Goal: Transaction & Acquisition: Purchase product/service

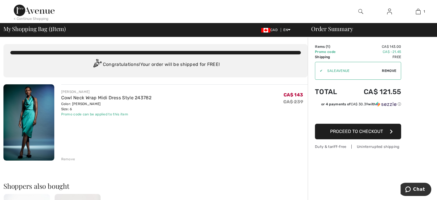
click at [36, 18] on div "< Continue Shopping" at bounding box center [31, 18] width 35 height 5
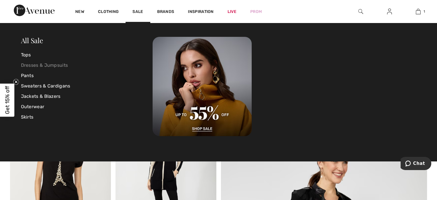
click at [52, 65] on link "Dresses & Jumpsuits" at bounding box center [87, 65] width 132 height 10
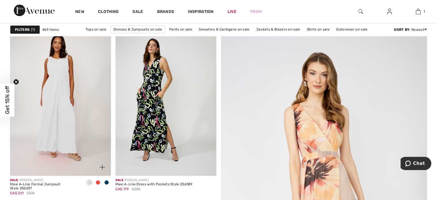
scroll to position [57, 0]
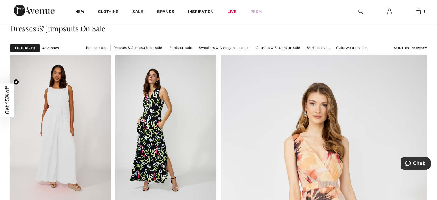
click at [24, 49] on strong "Filters" at bounding box center [22, 47] width 15 height 5
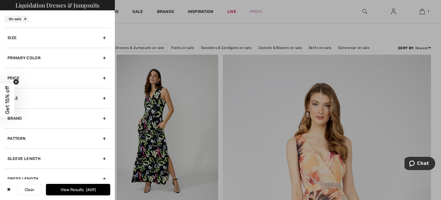
scroll to position [0, 0]
click at [55, 118] on div "Brand" at bounding box center [58, 118] width 106 height 20
click at [29, 127] on div "Brand" at bounding box center [58, 118] width 106 height 20
click at [40, 119] on div "Brand" at bounding box center [58, 118] width 106 height 20
click at [10, 128] on div "Brand" at bounding box center [58, 118] width 106 height 20
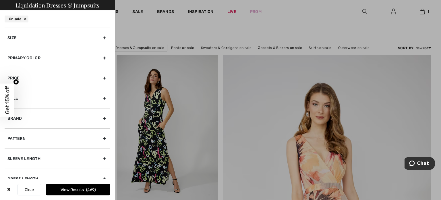
click at [18, 122] on div "Brand" at bounding box center [58, 118] width 106 height 20
click at [10, 129] on input"] "[PERSON_NAME]" at bounding box center [9, 131] width 4 height 4
checkbox input"] "true"
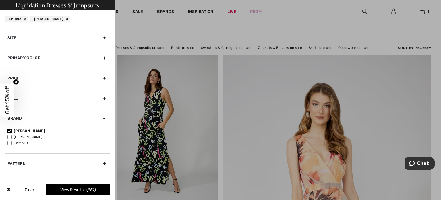
click at [97, 189] on button "View Results 367" at bounding box center [78, 189] width 64 height 11
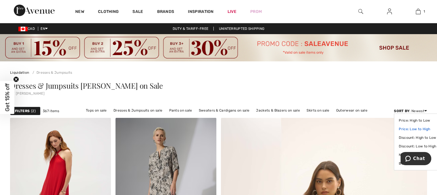
click at [422, 130] on link "Price: Low to High" at bounding box center [417, 129] width 37 height 9
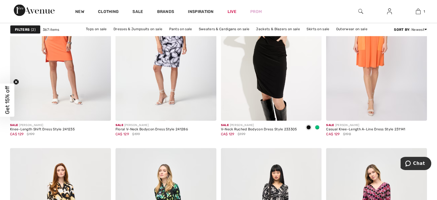
scroll to position [1264, 0]
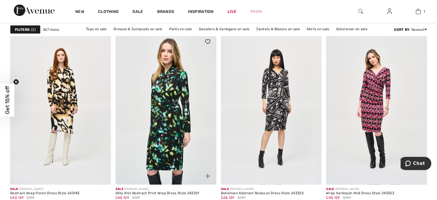
click at [175, 65] on img at bounding box center [165, 108] width 101 height 151
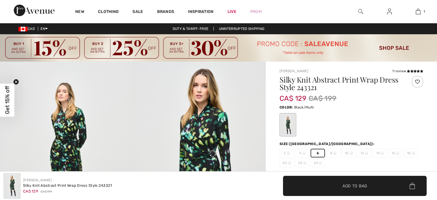
click at [363, 184] on span "Add to Bag" at bounding box center [354, 185] width 25 height 6
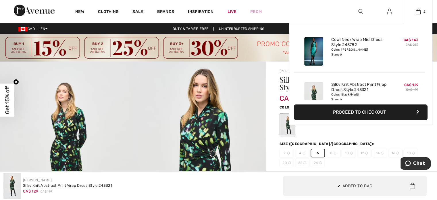
scroll to position [18, 0]
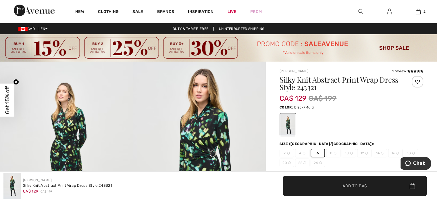
drag, startPoint x: 168, startPoint y: 87, endPoint x: 175, endPoint y: 86, distance: 6.5
click at [169, 87] on img at bounding box center [199, 160] width 133 height 199
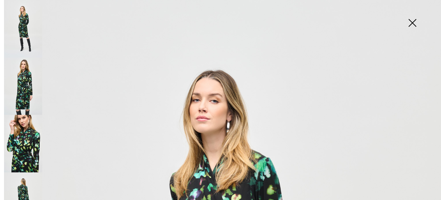
click at [418, 24] on img at bounding box center [412, 24] width 29 height 30
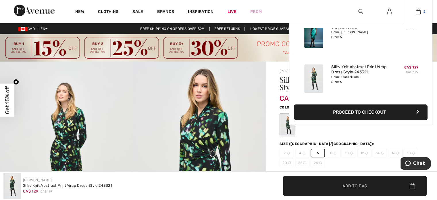
click at [420, 11] on img at bounding box center [418, 11] width 5 height 7
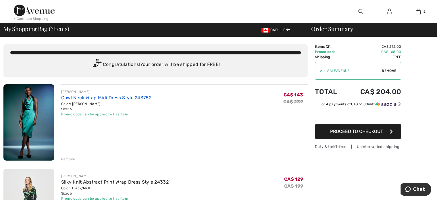
click at [130, 96] on link "Cowl Neck Wrap Midi Dress Style 243782" at bounding box center [106, 97] width 90 height 5
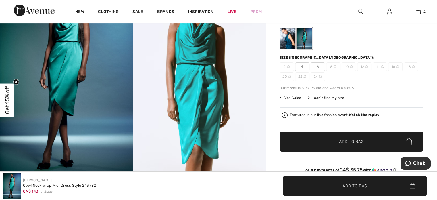
click at [64, 67] on img at bounding box center [66, 74] width 133 height 199
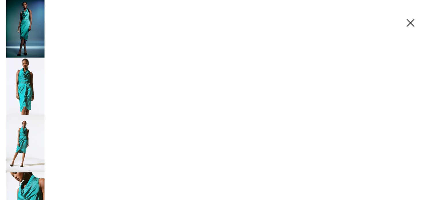
scroll to position [86, 0]
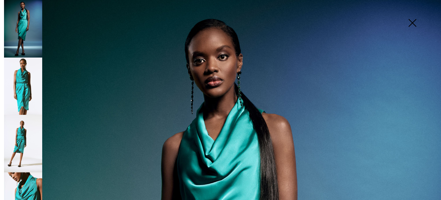
click at [39, 69] on img at bounding box center [23, 85] width 38 height 57
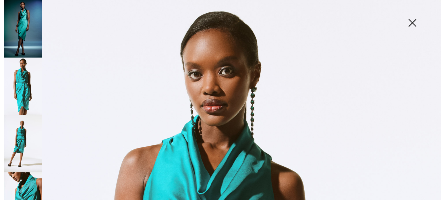
click at [415, 27] on img at bounding box center [412, 24] width 29 height 30
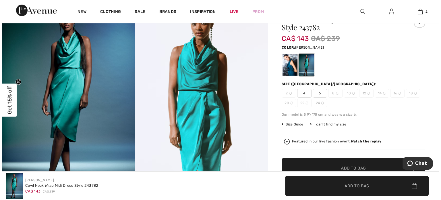
scroll to position [29, 0]
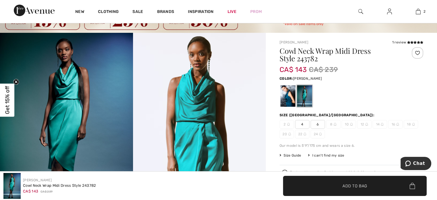
click at [289, 103] on div at bounding box center [287, 96] width 15 height 22
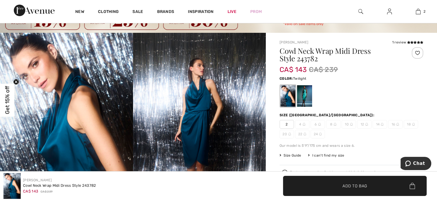
click at [54, 130] on img at bounding box center [66, 132] width 133 height 199
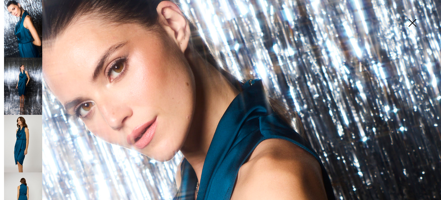
scroll to position [57, 0]
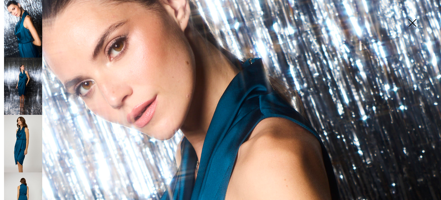
click at [34, 136] on img at bounding box center [23, 143] width 38 height 57
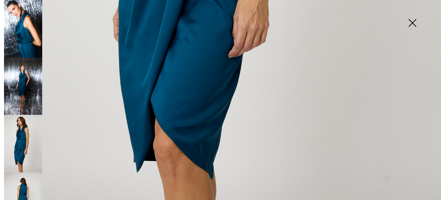
scroll to position [431, 0]
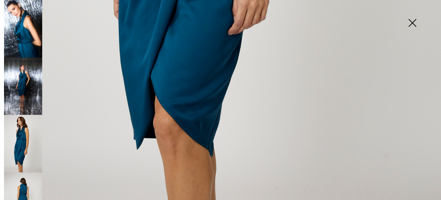
click at [28, 94] on img at bounding box center [23, 85] width 38 height 57
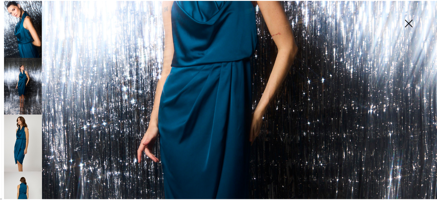
scroll to position [172, 0]
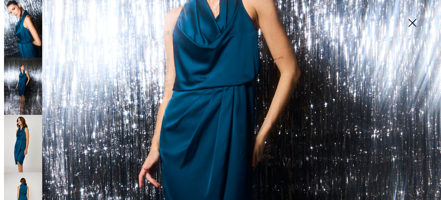
click at [413, 20] on img at bounding box center [412, 24] width 29 height 30
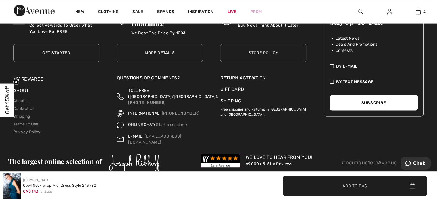
scroll to position [0, 0]
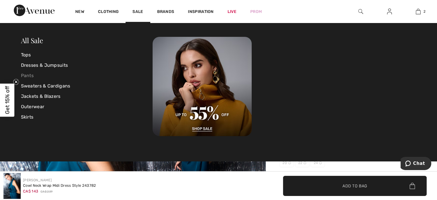
click at [27, 72] on link "Pants" at bounding box center [87, 75] width 132 height 10
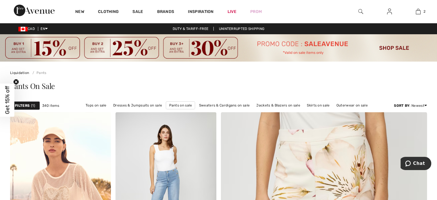
click at [422, 108] on div "Sort By : Newest Price: High to Low Price: Low to High Discount: High to Low Di…" at bounding box center [410, 105] width 33 height 9
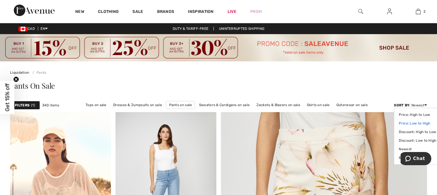
click at [421, 121] on link "Price: Low to High" at bounding box center [417, 123] width 37 height 9
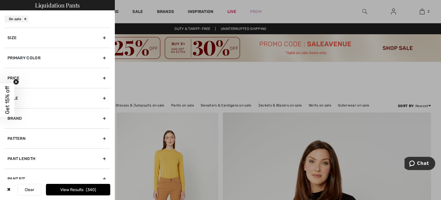
click at [30, 36] on div "Size" at bounding box center [58, 38] width 106 height 20
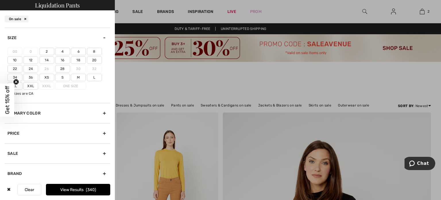
click at [80, 52] on label "6" at bounding box center [78, 51] width 15 height 7
click at [0, 0] on input"] "6" at bounding box center [0, 0] width 0 height 0
click at [86, 189] on button "View Results 136" at bounding box center [78, 189] width 64 height 11
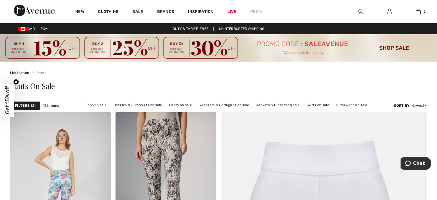
click at [31, 103] on span "2" at bounding box center [33, 105] width 5 height 5
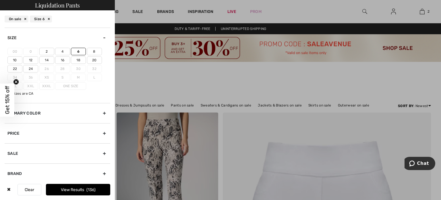
drag, startPoint x: 88, startPoint y: 189, endPoint x: 274, endPoint y: 143, distance: 191.9
click at [88, 189] on span "136" at bounding box center [90, 189] width 9 height 5
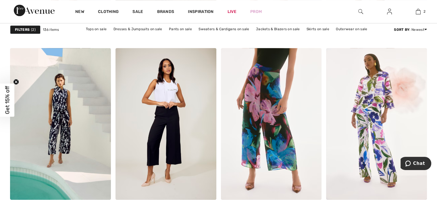
scroll to position [2671, 0]
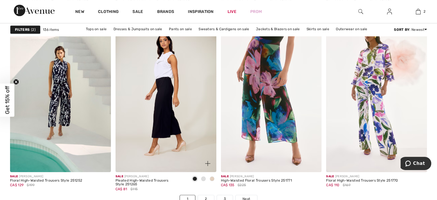
click at [183, 117] on img at bounding box center [165, 95] width 101 height 151
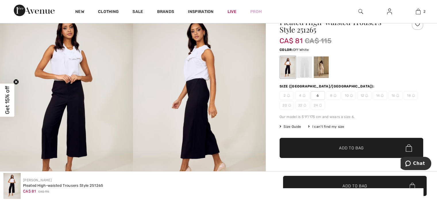
click at [300, 68] on div at bounding box center [304, 67] width 15 height 22
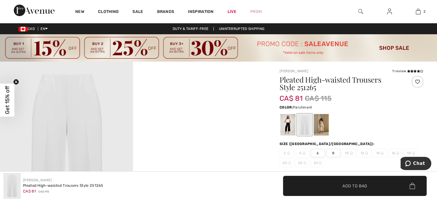
click at [319, 125] on div at bounding box center [321, 125] width 15 height 22
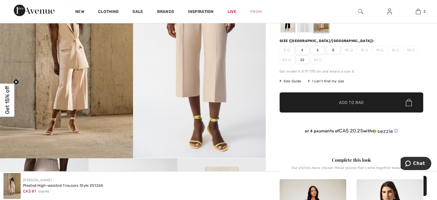
scroll to position [86, 0]
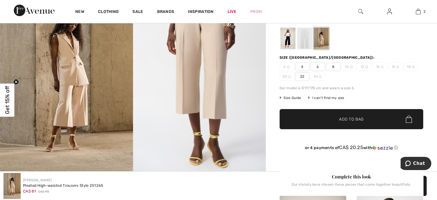
click at [284, 43] on div at bounding box center [287, 39] width 15 height 22
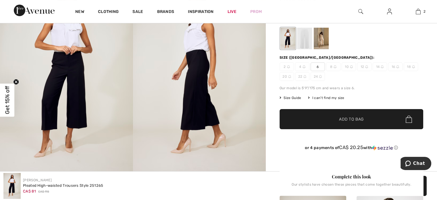
click at [316, 64] on span "6" at bounding box center [317, 66] width 14 height 9
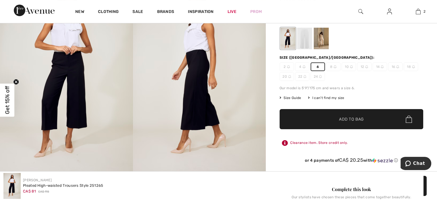
click at [351, 117] on span "Add to Bag" at bounding box center [351, 119] width 25 height 6
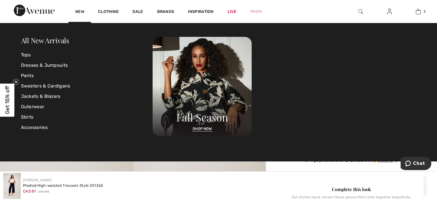
scroll to position [62, 0]
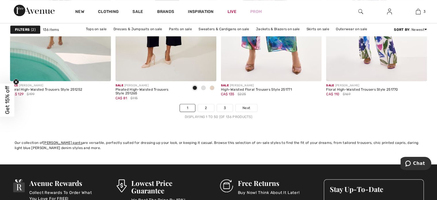
scroll to position [2786, 0]
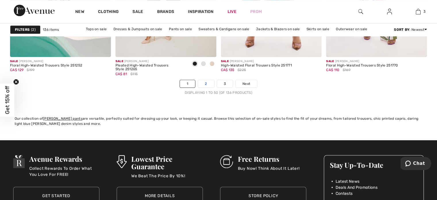
click at [209, 86] on link "2" at bounding box center [206, 83] width 16 height 7
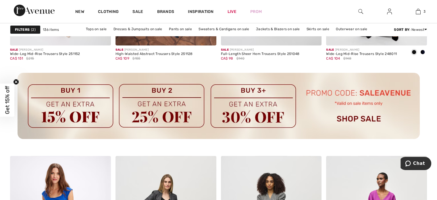
scroll to position [2183, 0]
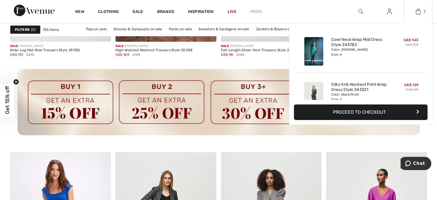
click at [419, 11] on img at bounding box center [418, 11] width 5 height 7
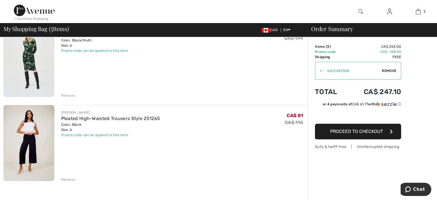
scroll to position [172, 0]
